Goal: Task Accomplishment & Management: Use online tool/utility

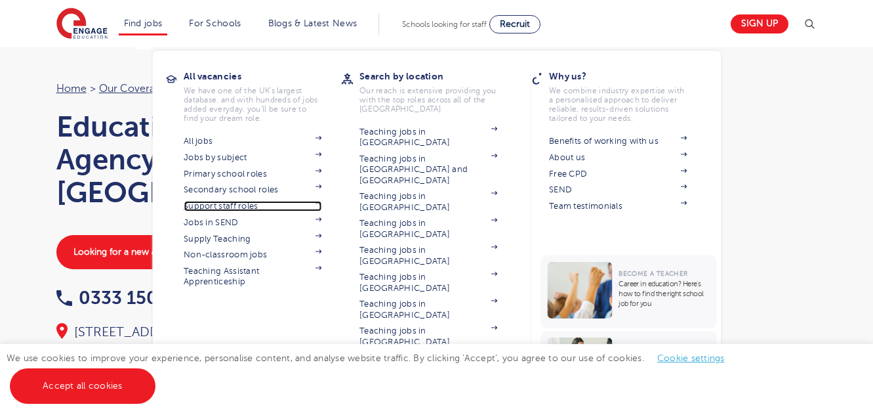
click at [240, 203] on link "Support staff roles" at bounding box center [253, 206] width 138 height 10
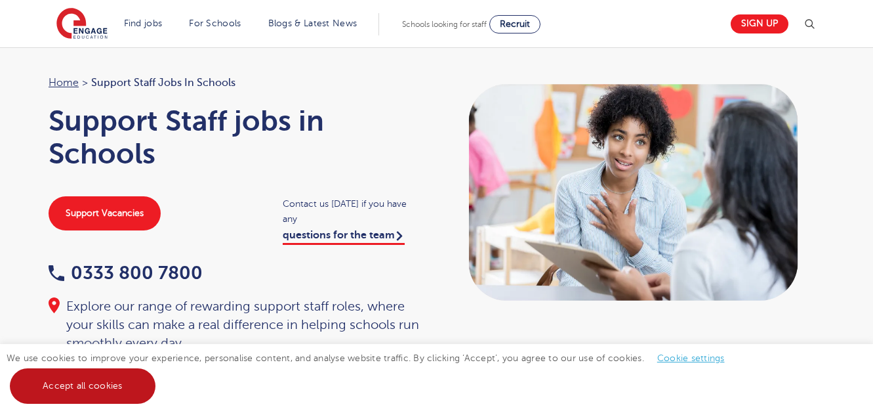
click at [71, 390] on link "Accept all cookies" at bounding box center [83, 385] width 146 height 35
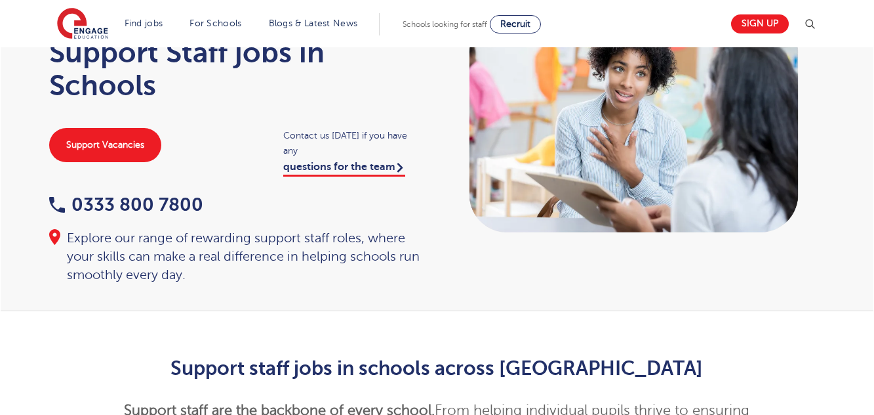
scroll to position [80, 0]
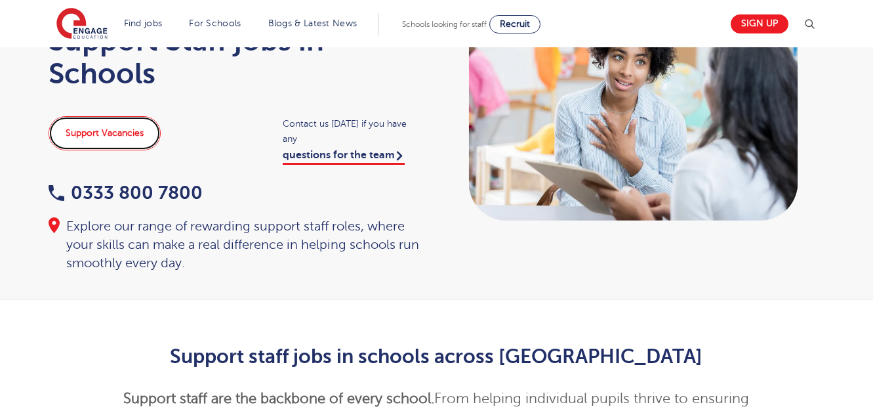
click at [87, 125] on link "Support Vacancies" at bounding box center [105, 133] width 112 height 34
